Goal: Entertainment & Leisure: Consume media (video, audio)

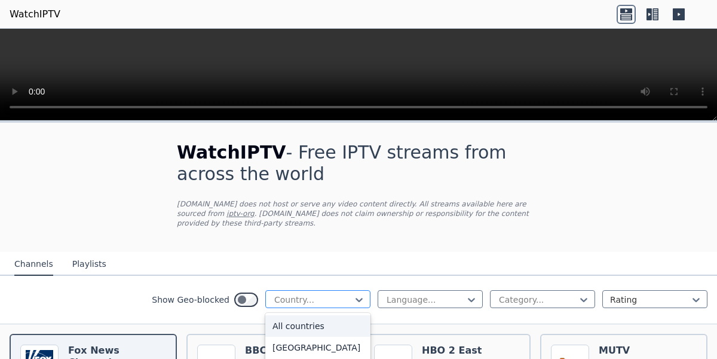
click at [305, 302] on div at bounding box center [313, 300] width 80 height 12
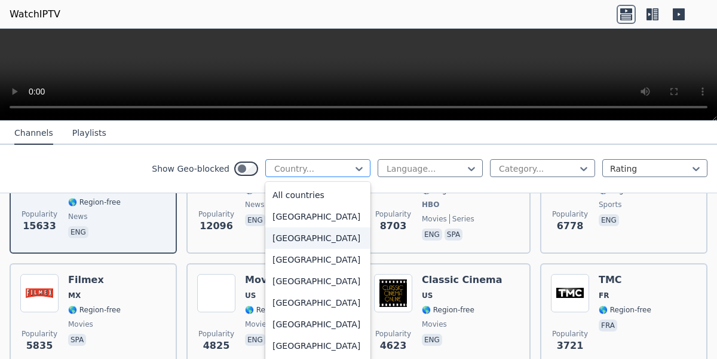
scroll to position [191, 0]
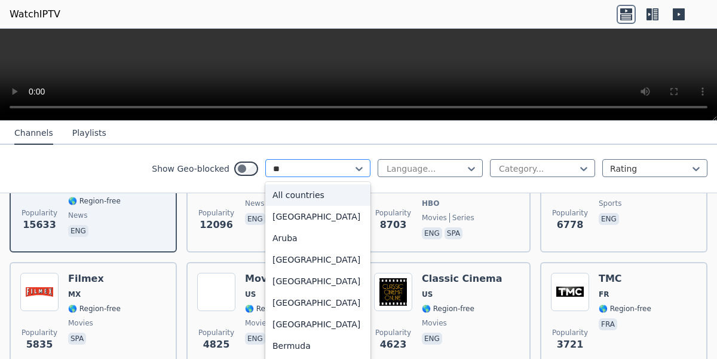
type input "***"
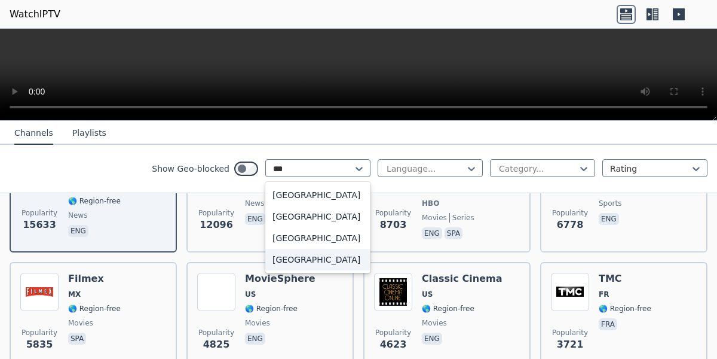
click at [301, 264] on div "[GEOGRAPHIC_DATA]" at bounding box center [317, 260] width 105 height 22
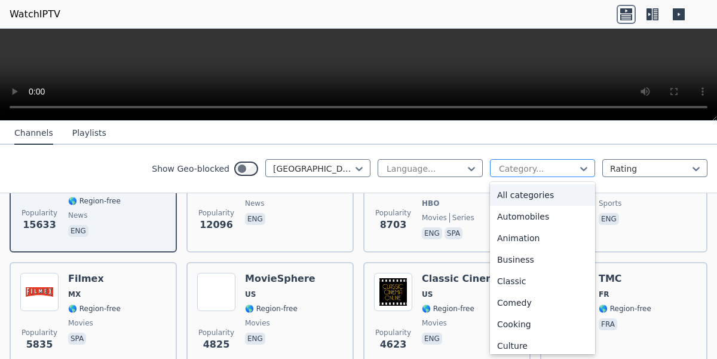
click at [506, 171] on div at bounding box center [538, 169] width 80 height 12
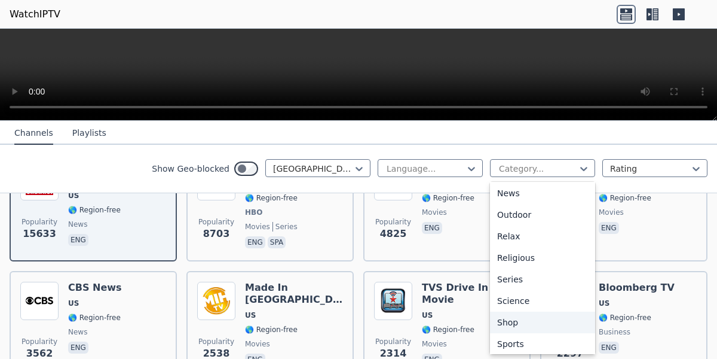
scroll to position [380, 0]
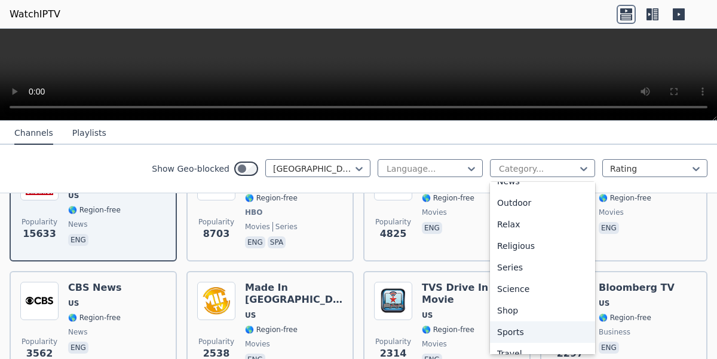
click at [515, 331] on div "Sports" at bounding box center [542, 332] width 105 height 22
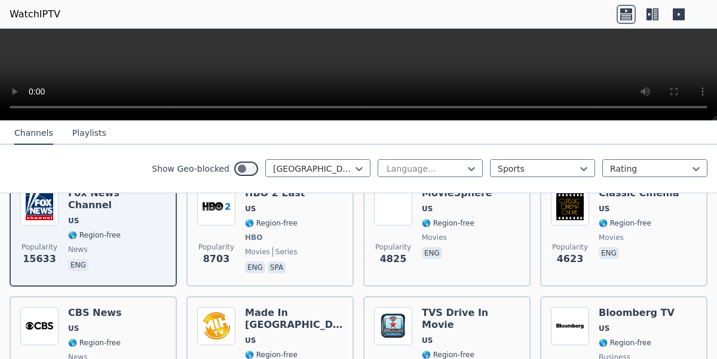
scroll to position [161, 0]
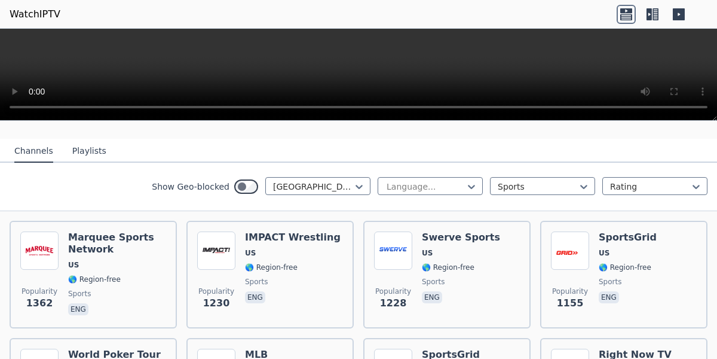
scroll to position [114, 0]
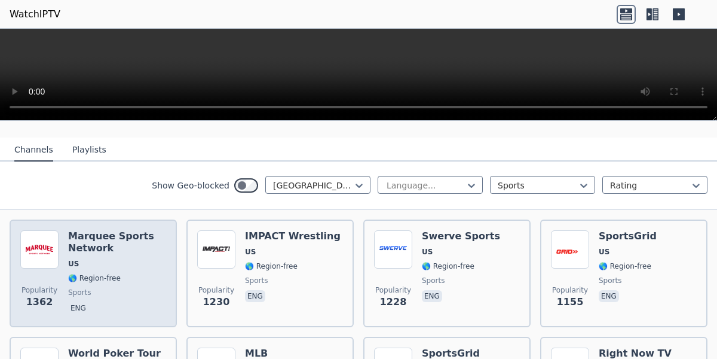
click at [144, 254] on h6 "Marquee Sports Network" at bounding box center [117, 242] width 98 height 24
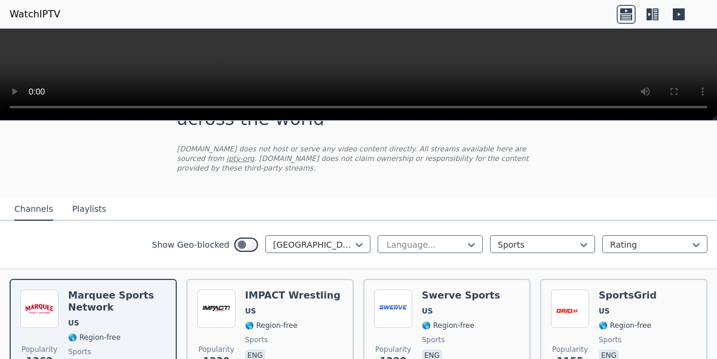
scroll to position [0, 0]
